Goal: Information Seeking & Learning: Learn about a topic

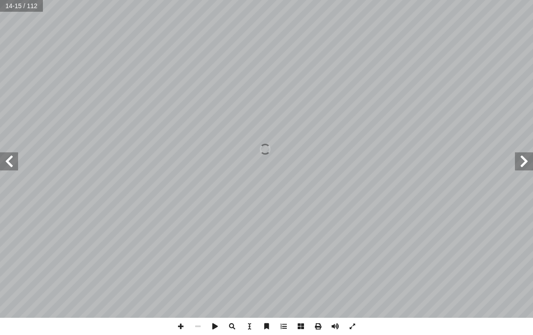
scroll to position [137, 104]
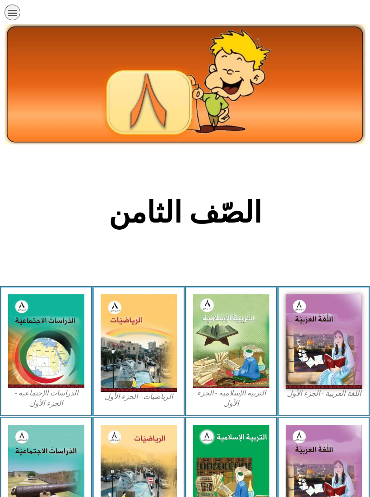
scroll to position [218, 0]
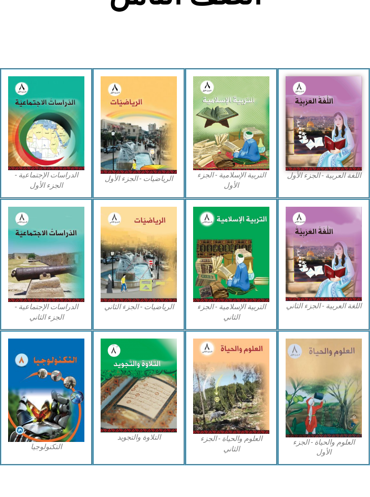
click at [337, 117] on img at bounding box center [324, 123] width 76 height 94
click at [348, 364] on img at bounding box center [324, 388] width 76 height 99
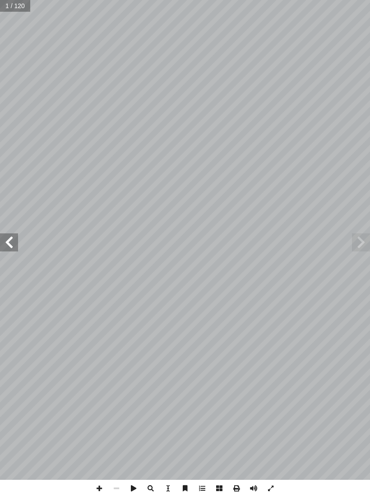
click at [12, 238] on span at bounding box center [9, 242] width 18 height 18
click at [10, 238] on span at bounding box center [9, 242] width 18 height 18
click at [5, 237] on span at bounding box center [9, 242] width 18 height 18
click at [4, 240] on span at bounding box center [9, 242] width 18 height 18
click at [5, 241] on span at bounding box center [9, 242] width 18 height 18
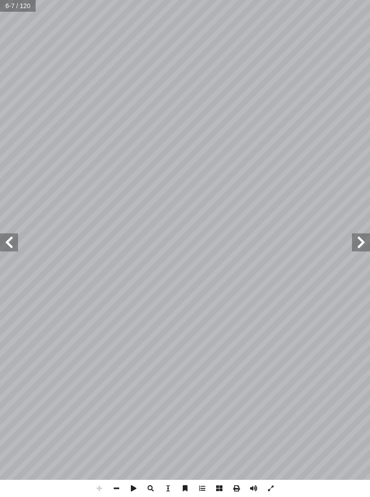
click at [9, 241] on span at bounding box center [9, 242] width 18 height 18
click at [17, 242] on span at bounding box center [9, 242] width 18 height 18
click at [11, 238] on span at bounding box center [9, 242] width 18 height 18
click at [8, 234] on span at bounding box center [9, 242] width 18 height 18
click at [13, 237] on span at bounding box center [9, 242] width 18 height 18
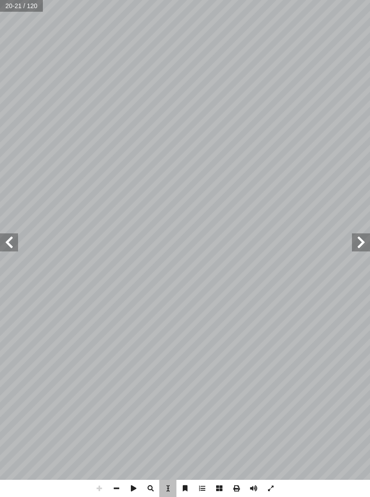
click at [314, 132] on span "ذ" at bounding box center [314, 129] width 5 height 7
click at [9, 242] on span at bounding box center [9, 242] width 18 height 18
click at [15, 248] on span at bounding box center [9, 242] width 18 height 18
click at [10, 243] on span at bounding box center [9, 242] width 18 height 18
click at [5, 246] on span at bounding box center [9, 242] width 18 height 18
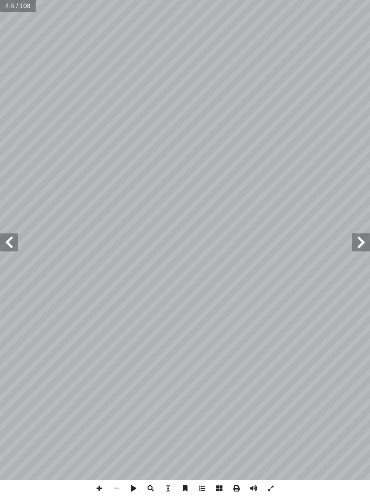
click at [5, 245] on span at bounding box center [9, 242] width 18 height 18
click at [14, 240] on span at bounding box center [9, 242] width 18 height 18
click at [12, 242] on span at bounding box center [9, 242] width 18 height 18
click at [12, 240] on span at bounding box center [9, 242] width 18 height 18
click at [13, 239] on span at bounding box center [9, 242] width 18 height 18
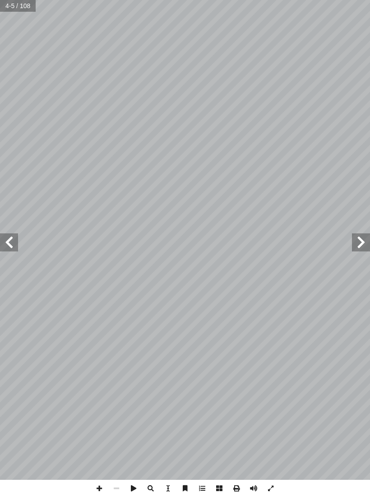
click at [13, 240] on span at bounding box center [9, 242] width 18 height 18
click at [17, 240] on span at bounding box center [9, 242] width 18 height 18
click at [10, 239] on span at bounding box center [9, 242] width 18 height 18
click at [5, 239] on span at bounding box center [9, 242] width 18 height 18
click at [8, 239] on span at bounding box center [9, 242] width 18 height 18
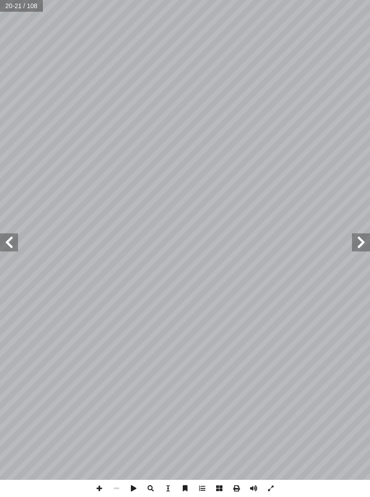
click at [5, 241] on span at bounding box center [9, 242] width 18 height 18
click at [10, 239] on span at bounding box center [9, 242] width 18 height 18
click at [1, 239] on span at bounding box center [9, 242] width 18 height 18
click at [5, 238] on span at bounding box center [9, 242] width 18 height 18
click at [355, 250] on span at bounding box center [361, 242] width 18 height 18
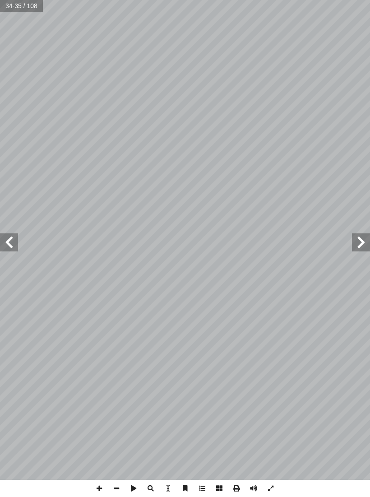
click at [5, 251] on span at bounding box center [9, 242] width 18 height 18
click at [9, 245] on span at bounding box center [9, 242] width 18 height 18
